Goal: Task Accomplishment & Management: Manage account settings

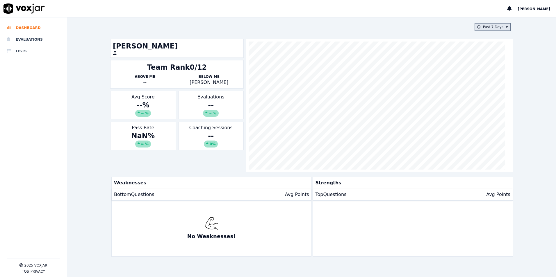
click at [479, 25] on button "Past 7 Days" at bounding box center [492, 27] width 36 height 8
click at [544, 8] on span "[PERSON_NAME]" at bounding box center [533, 9] width 33 height 4
click at [507, 16] on div "Log out" at bounding box center [521, 19] width 62 height 9
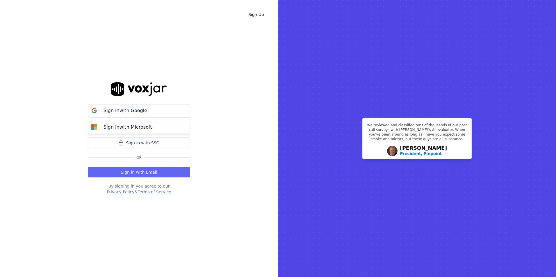
click at [126, 130] on p "Sign in with Microsoft" at bounding box center [127, 127] width 48 height 7
